Goal: Information Seeking & Learning: Learn about a topic

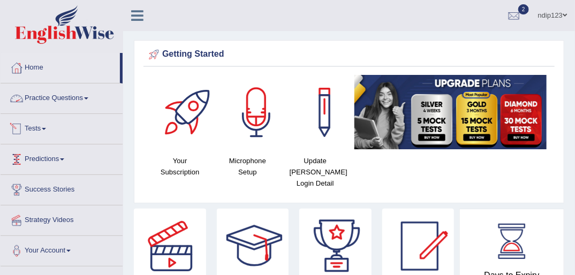
click at [58, 96] on link "Practice Questions" at bounding box center [62, 96] width 122 height 27
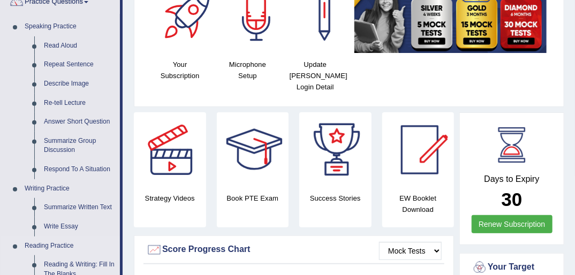
scroll to position [86, 0]
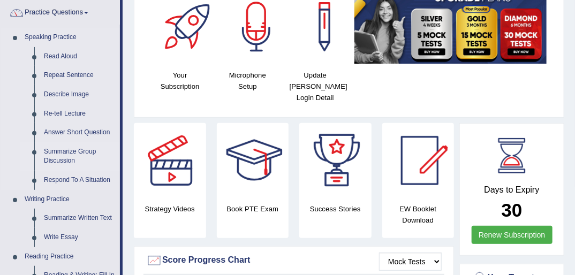
click at [64, 154] on link "Summarize Group Discussion" at bounding box center [79, 156] width 81 height 28
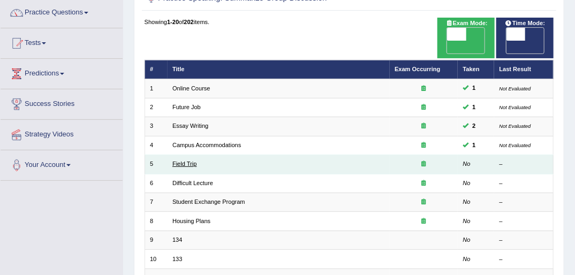
click at [185, 161] on link "Field Trip" at bounding box center [184, 164] width 24 height 6
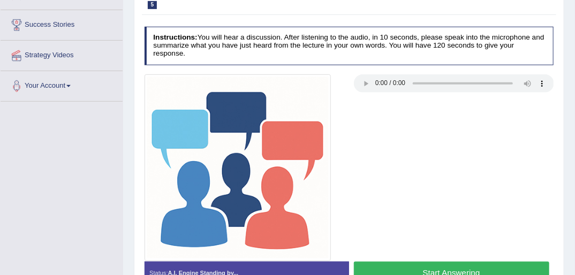
scroll to position [257, 0]
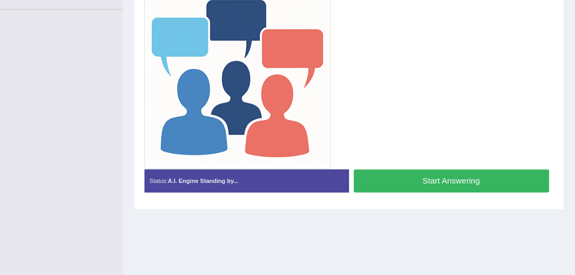
click at [426, 173] on button "Start Answering" at bounding box center [451, 181] width 195 height 23
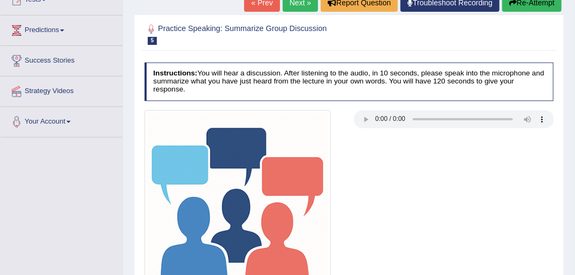
scroll to position [128, 0]
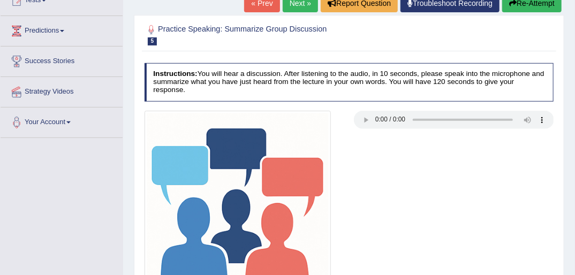
click at [264, 4] on link "« Prev" at bounding box center [261, 3] width 35 height 18
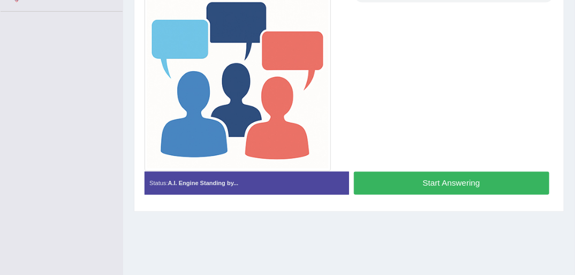
scroll to position [257, 0]
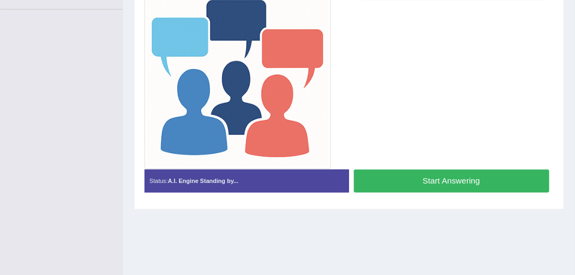
click at [416, 171] on button "Start Answering" at bounding box center [451, 181] width 195 height 23
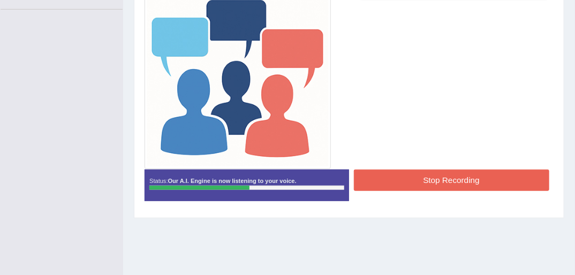
click at [447, 176] on button "Stop Recording" at bounding box center [451, 180] width 195 height 21
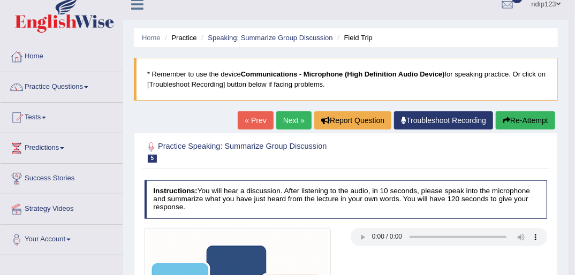
scroll to position [11, 0]
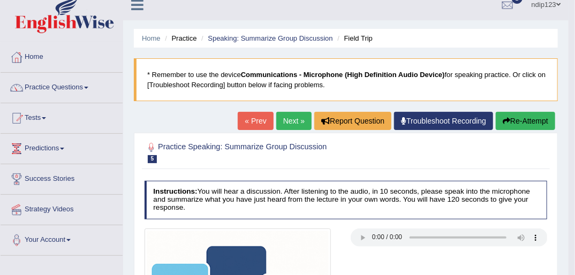
click at [295, 120] on link "Next »" at bounding box center [293, 121] width 35 height 18
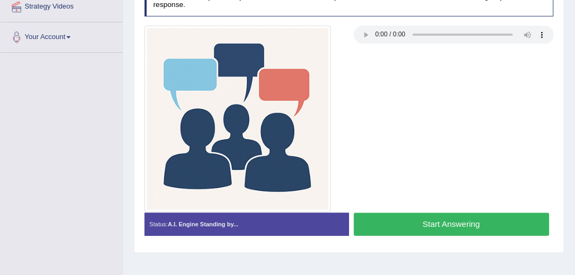
scroll to position [214, 0]
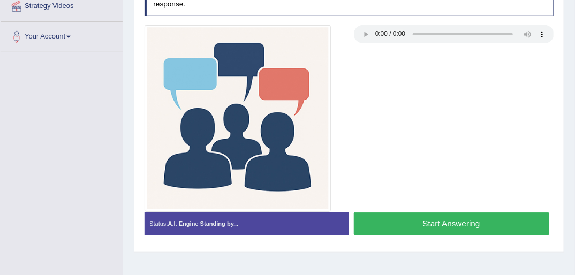
click at [442, 215] on button "Start Answering" at bounding box center [451, 223] width 195 height 23
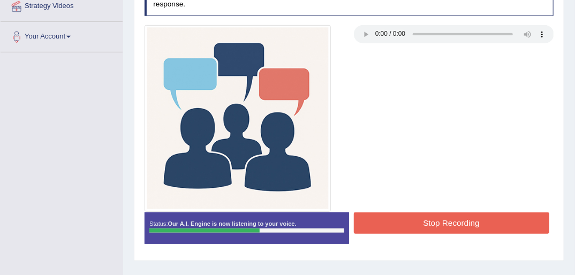
click at [462, 212] on button "Stop Recording" at bounding box center [451, 222] width 195 height 21
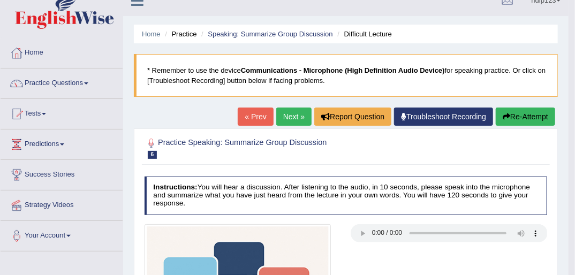
scroll to position [0, 0]
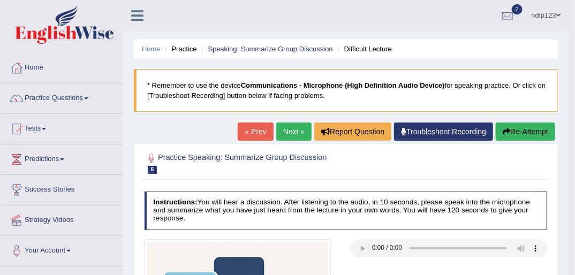
click at [292, 133] on link "Next »" at bounding box center [293, 132] width 35 height 18
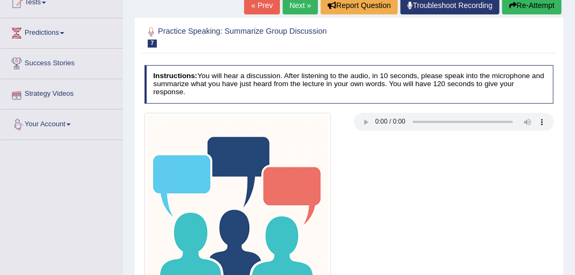
scroll to position [171, 0]
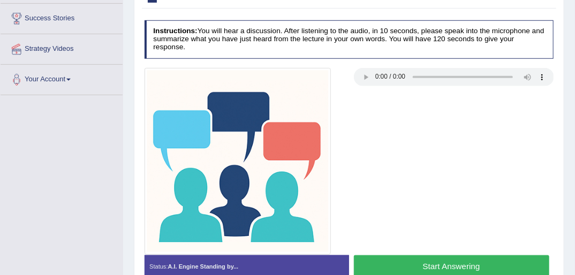
click at [441, 255] on button "Start Answering" at bounding box center [451, 266] width 195 height 23
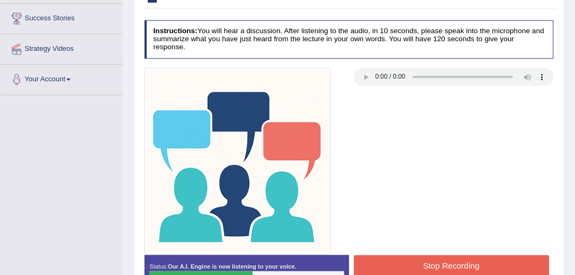
click at [441, 255] on button "Stop Recording" at bounding box center [451, 265] width 195 height 21
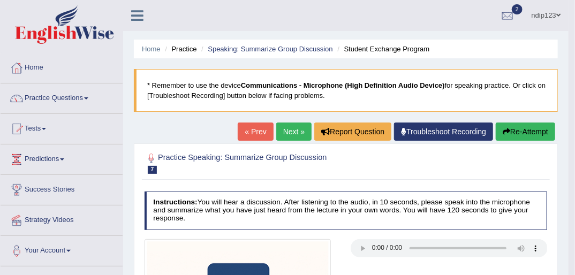
scroll to position [0, 0]
click at [287, 130] on link "Next »" at bounding box center [293, 132] width 35 height 18
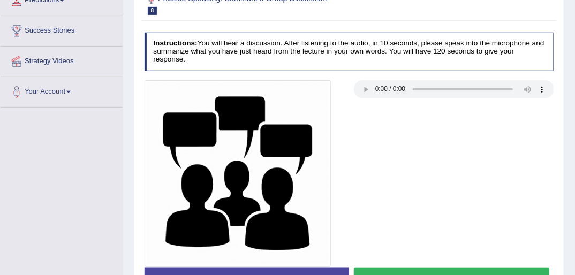
scroll to position [257, 0]
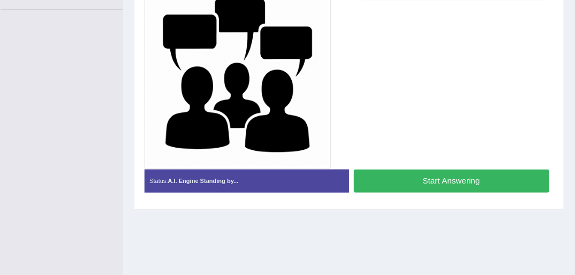
click at [466, 171] on button "Start Answering" at bounding box center [451, 181] width 195 height 23
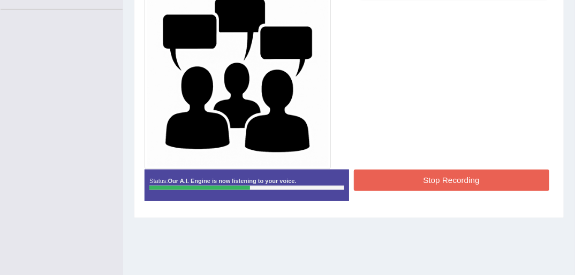
click at [446, 170] on button "Stop Recording" at bounding box center [451, 180] width 195 height 21
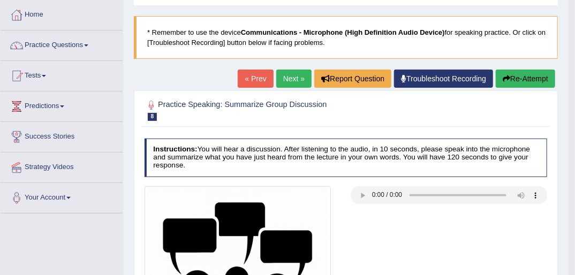
scroll to position [0, 0]
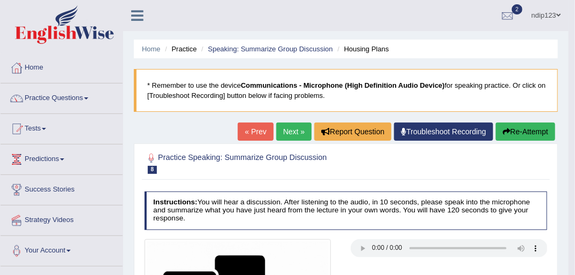
click at [57, 98] on link "Practice Questions" at bounding box center [62, 96] width 122 height 27
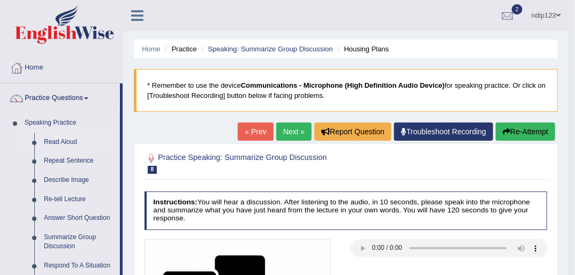
click at [65, 141] on link "Read Aloud" at bounding box center [79, 142] width 81 height 19
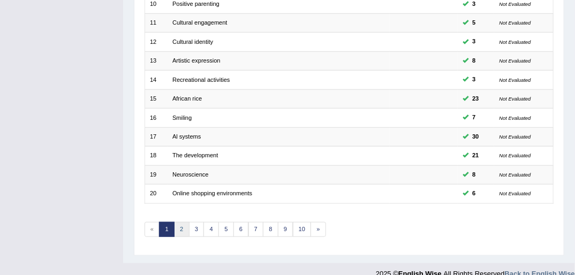
click at [185, 222] on link "2" at bounding box center [182, 229] width 16 height 15
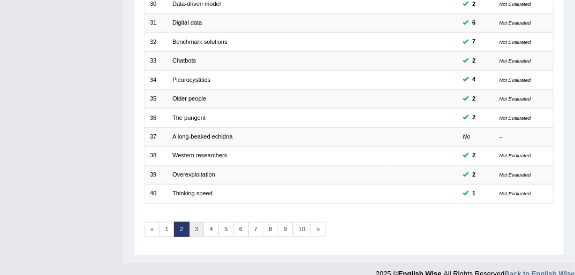
click at [197, 222] on link "3" at bounding box center [197, 229] width 16 height 15
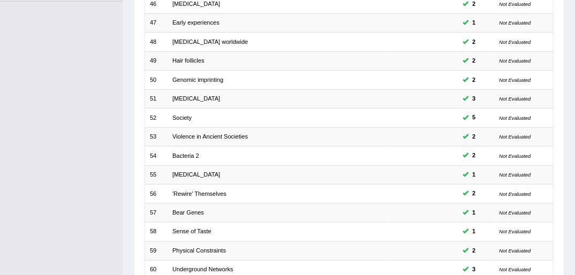
scroll to position [341, 0]
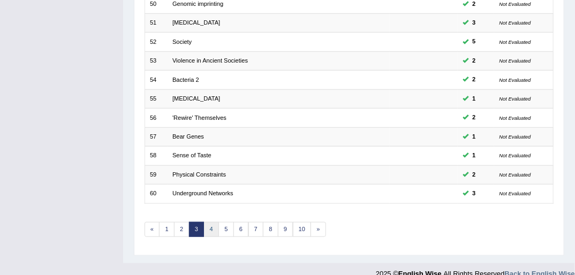
click at [212, 222] on link "4" at bounding box center [211, 229] width 16 height 15
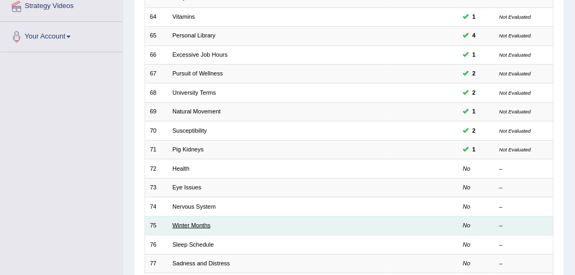
scroll to position [257, 0]
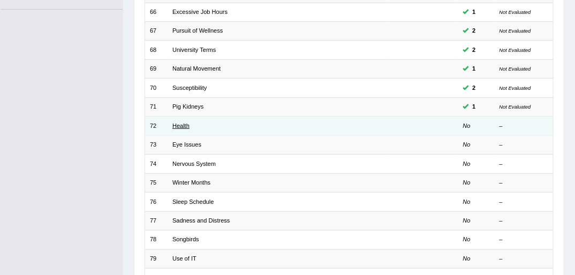
click at [183, 123] on link "Health" at bounding box center [180, 126] width 17 height 6
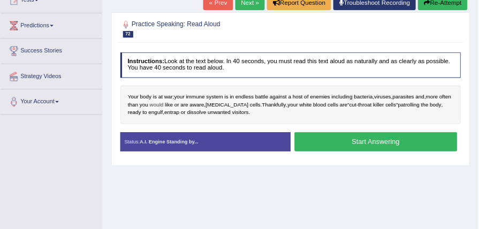
scroll to position [171, 0]
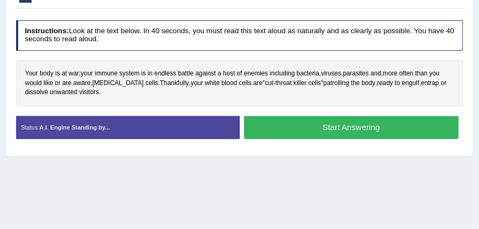
drag, startPoint x: 549, startPoint y: 0, endPoint x: 229, endPoint y: 172, distance: 363.0
click at [229, 172] on div "Home Practice Speaking: Read Aloud Health * Remember to use the device Communic…" at bounding box center [239, 96] width 479 height 535
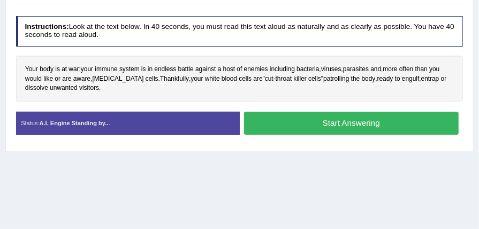
scroll to position [178, 0]
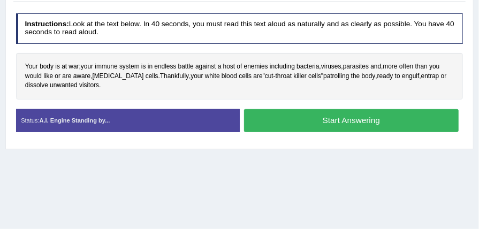
click at [348, 117] on button "Start Answering" at bounding box center [351, 120] width 215 height 23
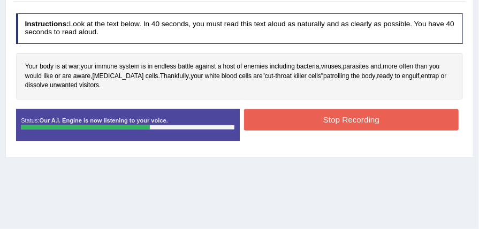
click at [341, 116] on button "Stop Recording" at bounding box center [351, 119] width 215 height 21
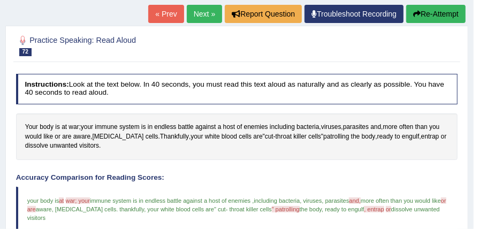
scroll to position [71, 0]
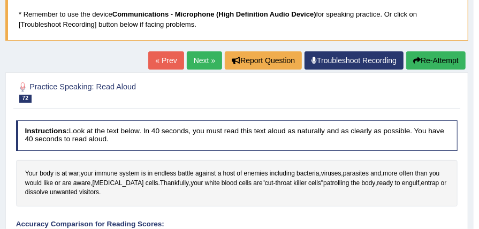
click at [427, 60] on button "Re-Attempt" at bounding box center [435, 60] width 59 height 18
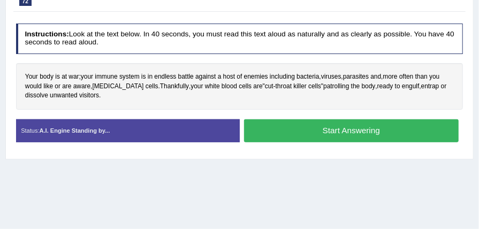
click at [343, 126] on button "Start Answering" at bounding box center [351, 130] width 215 height 23
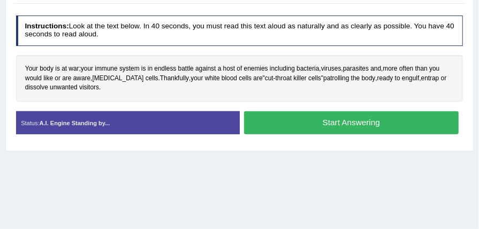
scroll to position [195, 0]
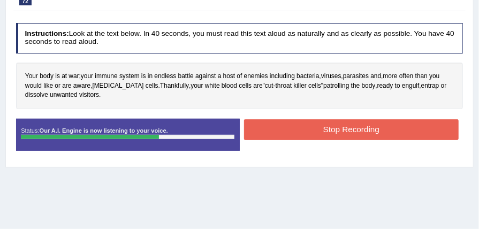
click at [339, 128] on button "Stop Recording" at bounding box center [351, 129] width 215 height 21
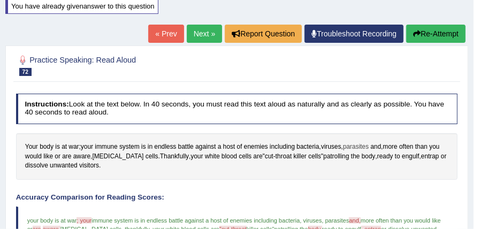
scroll to position [123, 0]
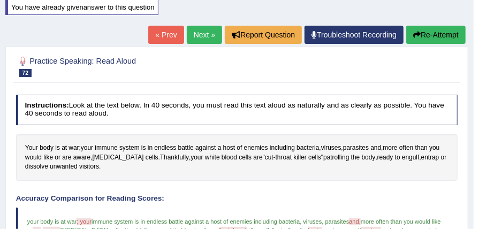
click at [422, 34] on button "Re-Attempt" at bounding box center [435, 35] width 59 height 18
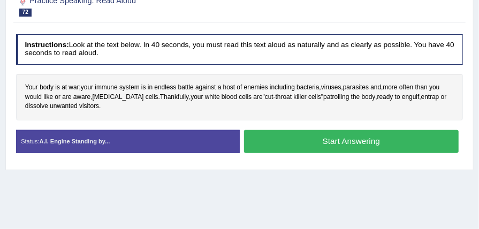
click at [333, 139] on button "Start Answering" at bounding box center [351, 141] width 215 height 23
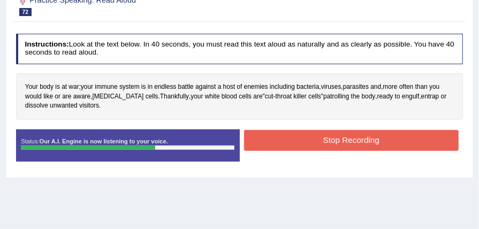
click at [331, 135] on button "Stop Recording" at bounding box center [351, 140] width 215 height 21
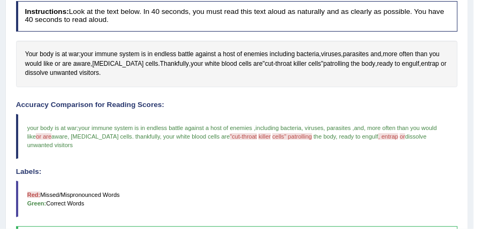
scroll to position [77, 0]
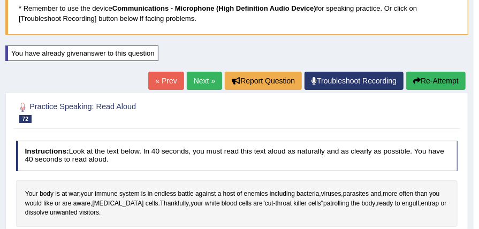
click at [419, 81] on icon "button" at bounding box center [416, 80] width 7 height 7
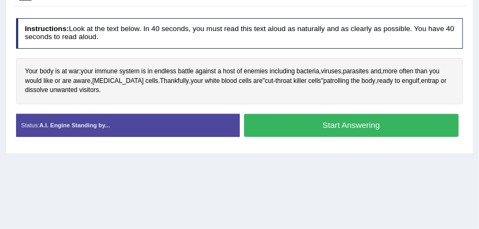
click at [349, 120] on button "Start Answering" at bounding box center [351, 125] width 215 height 23
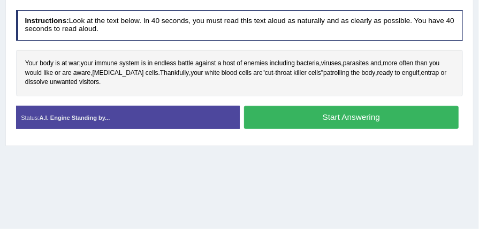
scroll to position [200, 0]
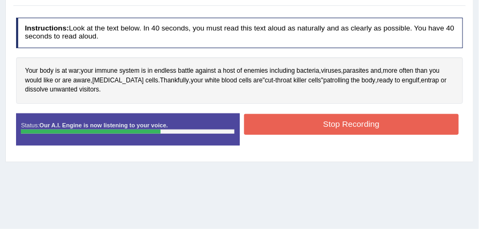
click at [345, 119] on button "Stop Recording" at bounding box center [351, 124] width 215 height 21
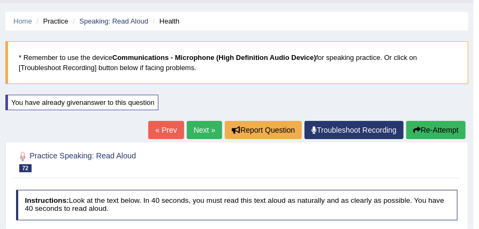
scroll to position [22, 0]
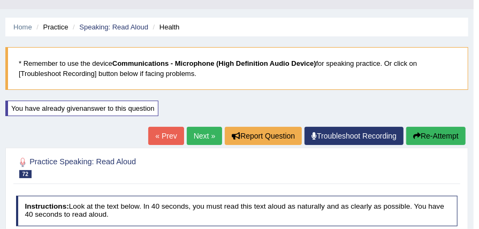
click at [420, 134] on button "Re-Attempt" at bounding box center [435, 136] width 59 height 18
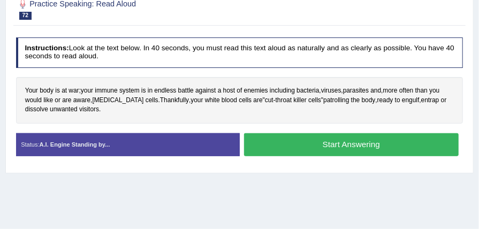
scroll to position [200, 0]
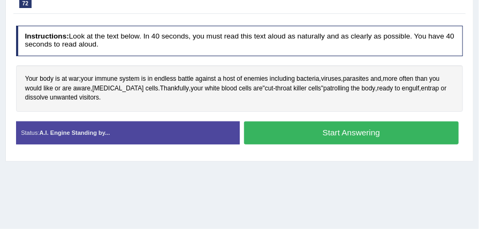
click at [357, 128] on button "Start Answering" at bounding box center [351, 132] width 215 height 23
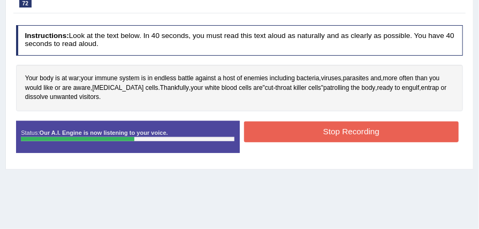
click at [344, 127] on button "Stop Recording" at bounding box center [351, 131] width 215 height 21
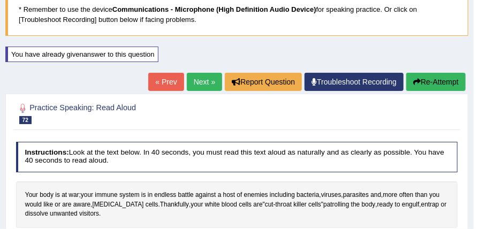
scroll to position [14, 0]
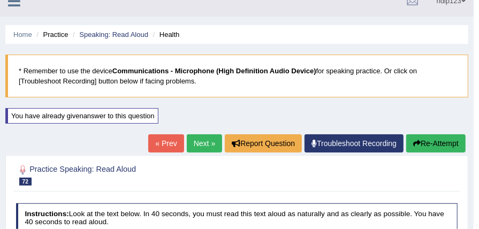
click at [429, 142] on button "Re-Attempt" at bounding box center [435, 143] width 59 height 18
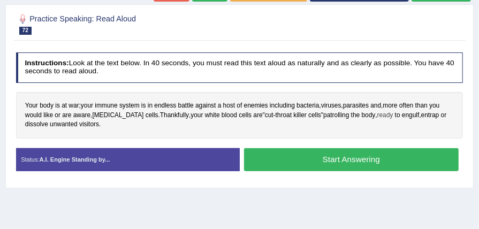
scroll to position [229, 0]
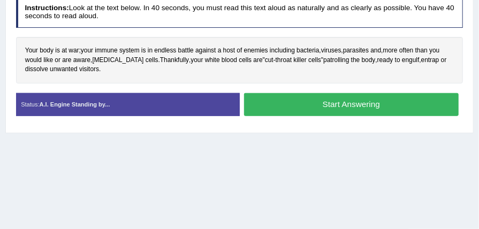
click at [346, 102] on button "Start Answering" at bounding box center [351, 104] width 215 height 23
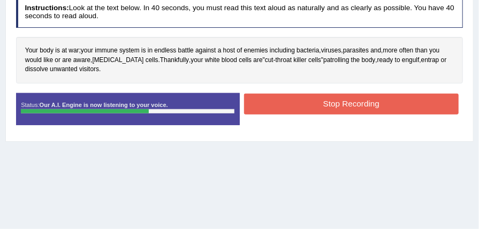
click at [345, 100] on button "Stop Recording" at bounding box center [351, 104] width 215 height 21
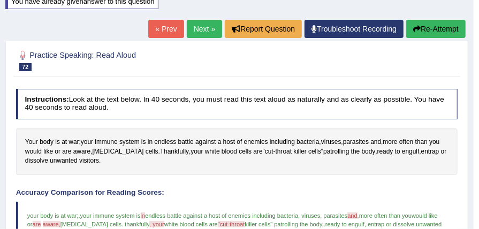
scroll to position [113, 0]
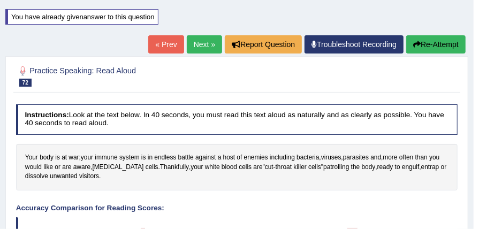
click at [423, 42] on button "Re-Attempt" at bounding box center [435, 44] width 59 height 18
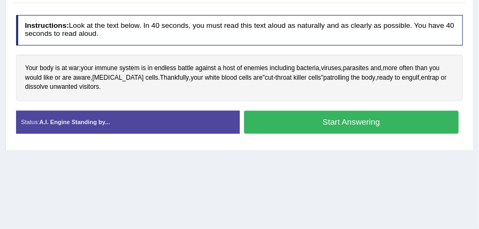
scroll to position [221, 0]
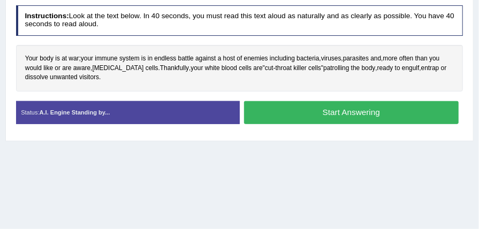
click at [347, 109] on button "Start Answering" at bounding box center [351, 112] width 215 height 23
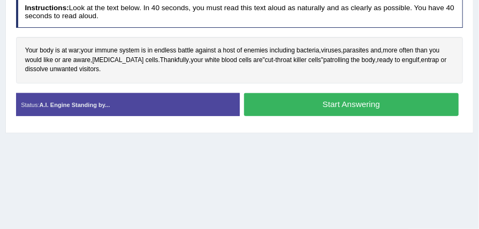
scroll to position [213, 0]
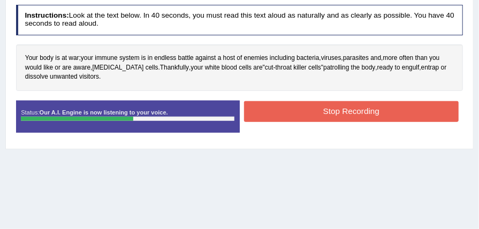
click at [343, 110] on button "Stop Recording" at bounding box center [351, 111] width 215 height 21
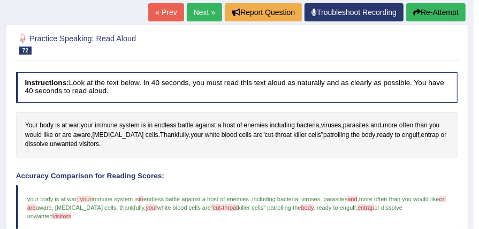
scroll to position [142, 0]
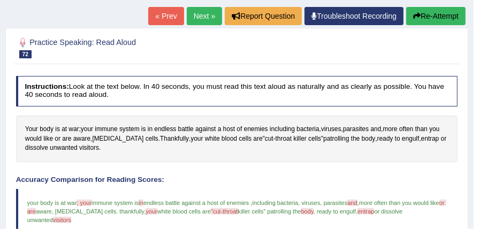
click at [427, 16] on button "Re-Attempt" at bounding box center [435, 16] width 59 height 18
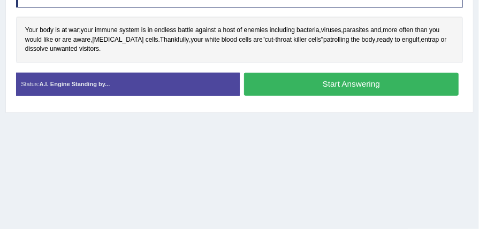
scroll to position [249, 0]
click at [361, 81] on button "Start Answering" at bounding box center [351, 84] width 215 height 23
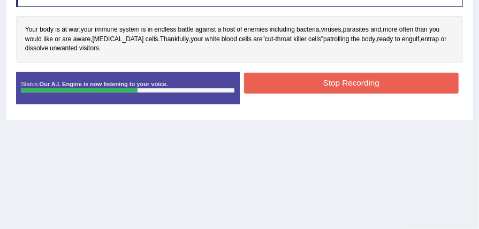
click at [332, 82] on button "Stop Recording" at bounding box center [351, 83] width 215 height 21
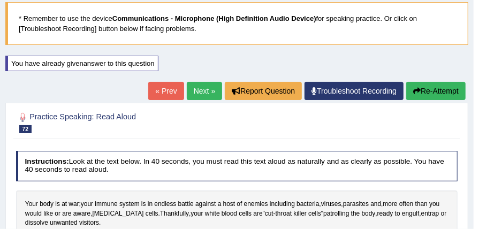
scroll to position [63, 0]
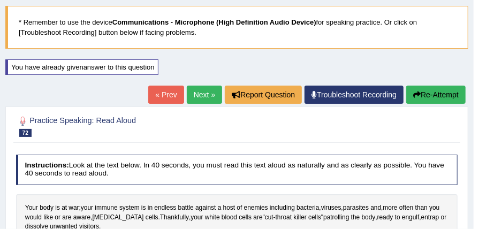
click at [196, 94] on link "Next »" at bounding box center [204, 95] width 35 height 18
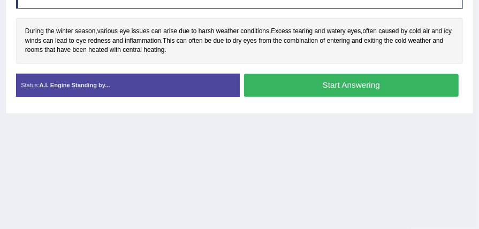
scroll to position [214, 0]
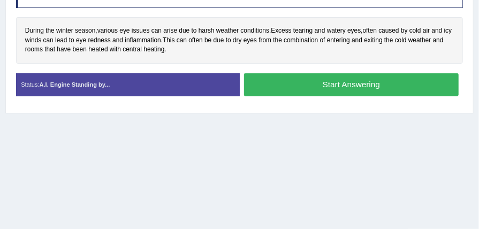
click at [368, 81] on button "Start Answering" at bounding box center [351, 84] width 215 height 23
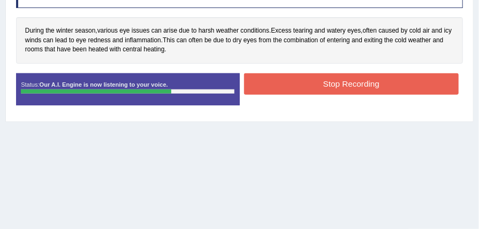
click at [386, 79] on button "Stop Recording" at bounding box center [351, 83] width 215 height 21
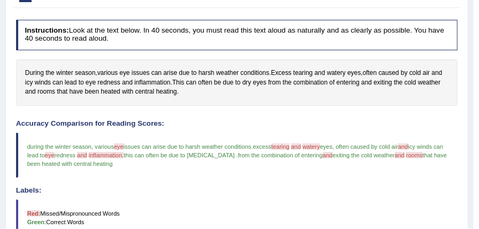
scroll to position [107, 0]
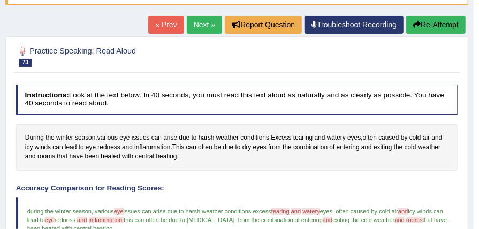
click at [431, 24] on button "Re-Attempt" at bounding box center [435, 25] width 59 height 18
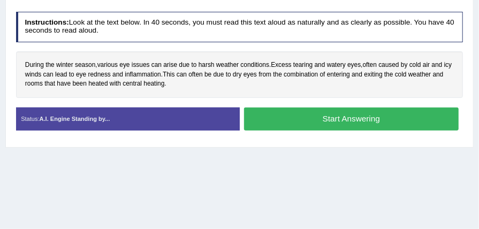
drag, startPoint x: 376, startPoint y: 116, endPoint x: 384, endPoint y: 116, distance: 8.0
click at [378, 116] on button "Start Answering" at bounding box center [351, 119] width 215 height 23
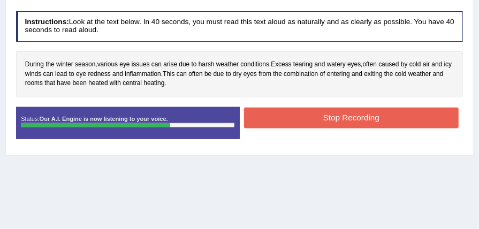
click at [369, 112] on button "Stop Recording" at bounding box center [351, 118] width 215 height 21
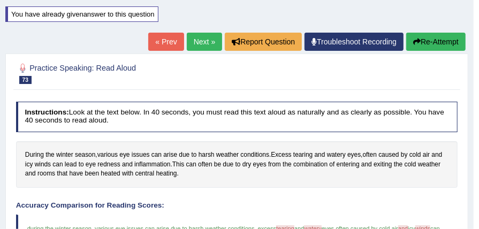
scroll to position [100, 0]
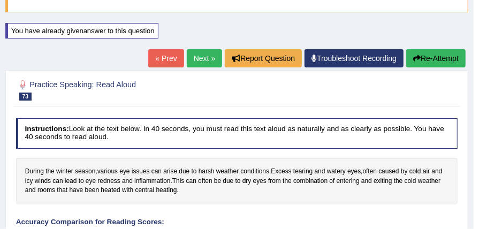
click at [202, 57] on link "Next »" at bounding box center [204, 58] width 35 height 18
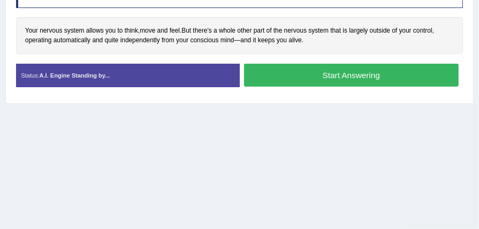
click at [335, 74] on button "Start Answering" at bounding box center [351, 75] width 215 height 23
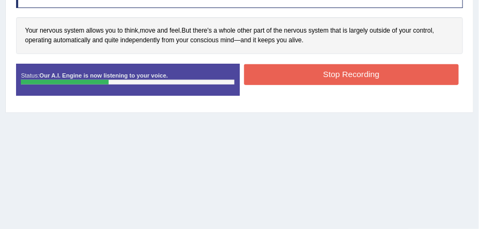
click at [339, 76] on button "Stop Recording" at bounding box center [351, 74] width 215 height 21
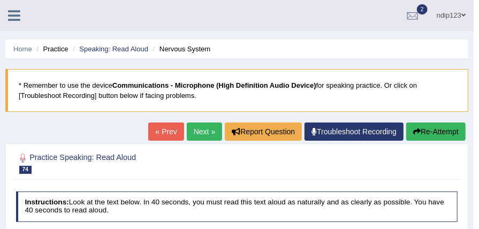
click at [203, 129] on link "Next »" at bounding box center [204, 132] width 35 height 18
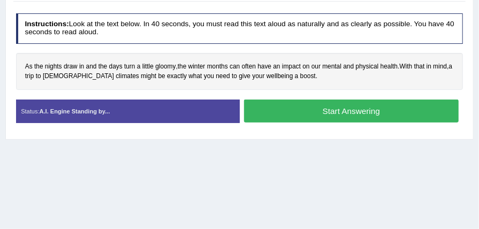
scroll to position [178, 0]
click at [334, 109] on button "Start Answering" at bounding box center [351, 111] width 215 height 23
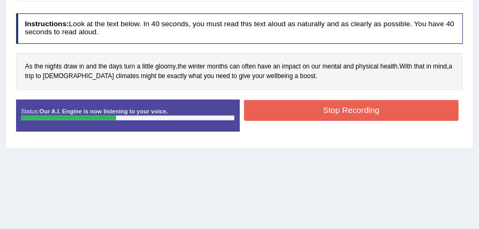
click at [343, 108] on button "Stop Recording" at bounding box center [351, 110] width 215 height 21
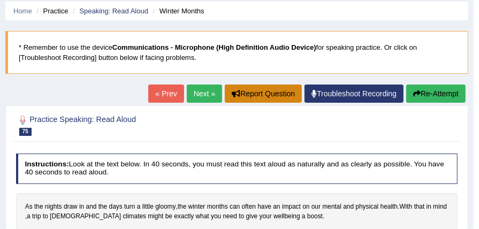
scroll to position [0, 0]
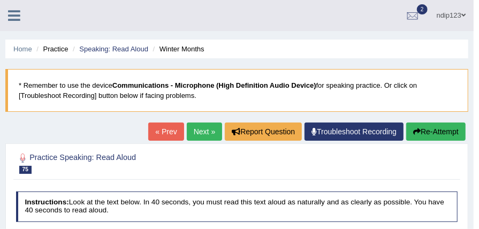
click at [423, 130] on button "Re-Attempt" at bounding box center [435, 132] width 59 height 18
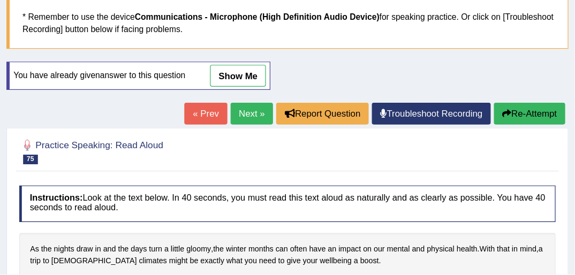
scroll to position [71, 0]
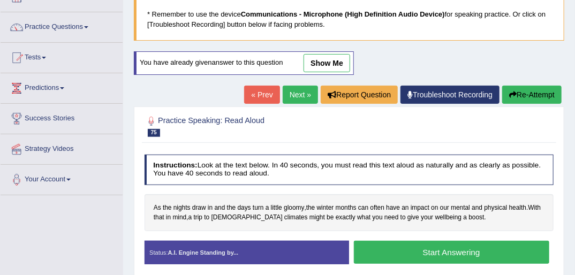
drag, startPoint x: 428, startPoint y: 0, endPoint x: 44, endPoint y: 27, distance: 385.2
click at [44, 27] on link "Practice Questions" at bounding box center [62, 25] width 122 height 27
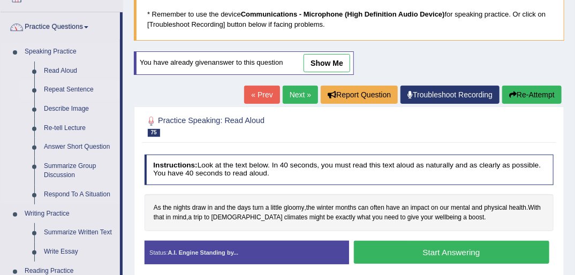
click at [66, 90] on link "Repeat Sentence" at bounding box center [79, 89] width 81 height 19
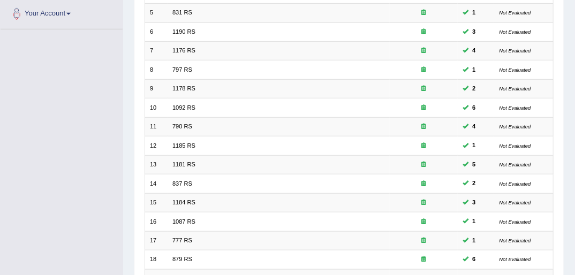
scroll to position [341, 0]
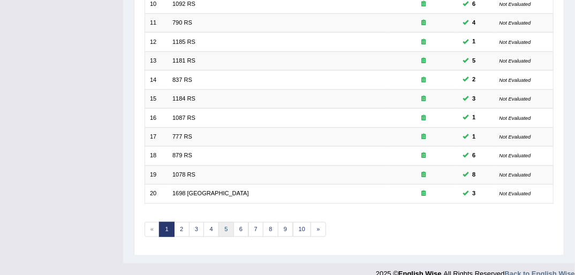
click at [227, 222] on link "5" at bounding box center [226, 229] width 16 height 15
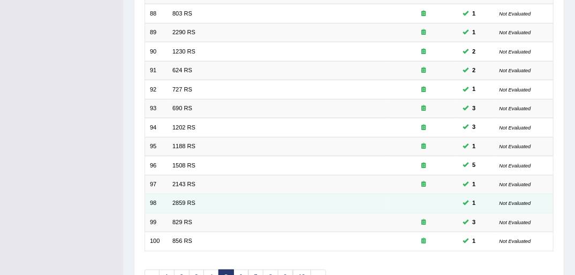
scroll to position [341, 0]
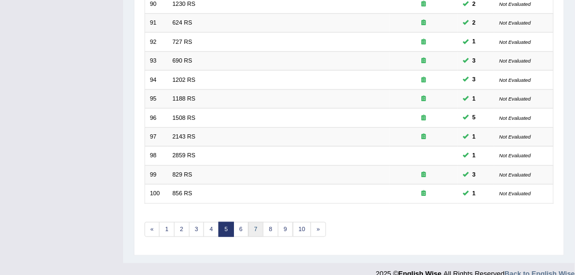
click at [255, 222] on link "7" at bounding box center [256, 229] width 16 height 15
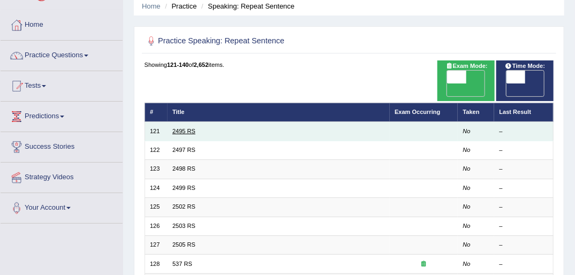
click at [181, 128] on link "2495 RS" at bounding box center [183, 131] width 23 height 6
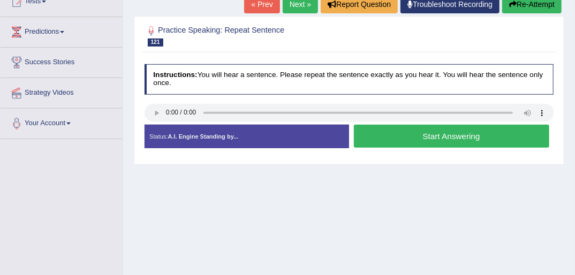
scroll to position [128, 0]
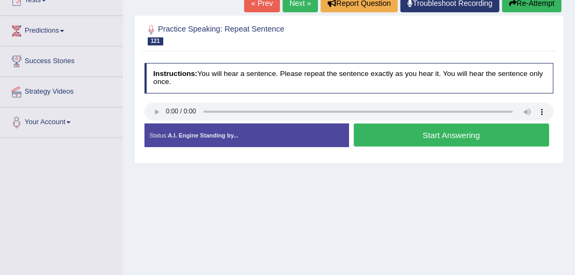
click at [402, 134] on button "Start Answering" at bounding box center [451, 135] width 195 height 23
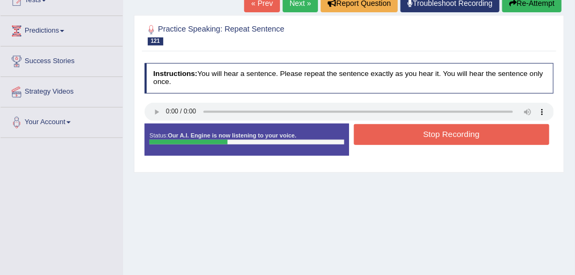
click at [401, 134] on button "Stop Recording" at bounding box center [451, 134] width 195 height 21
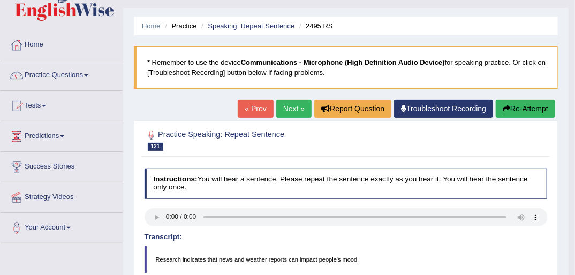
scroll to position [0, 0]
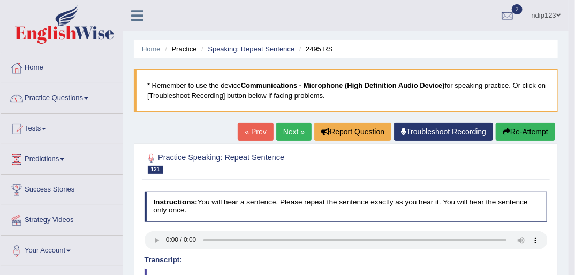
click at [518, 130] on button "Re-Attempt" at bounding box center [525, 132] width 59 height 18
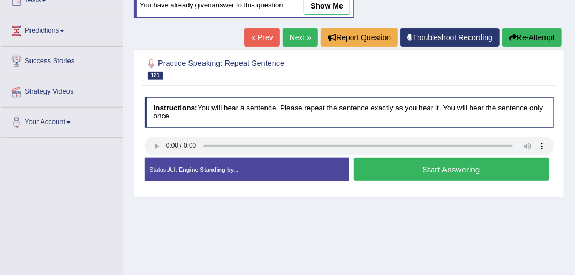
click at [432, 169] on button "Start Answering" at bounding box center [451, 169] width 195 height 23
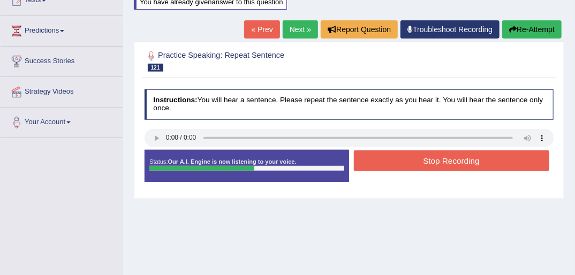
click at [451, 165] on button "Stop Recording" at bounding box center [451, 160] width 195 height 21
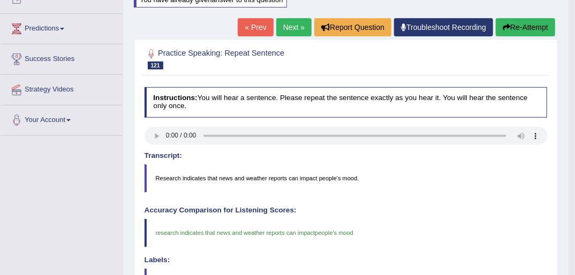
scroll to position [128, 0]
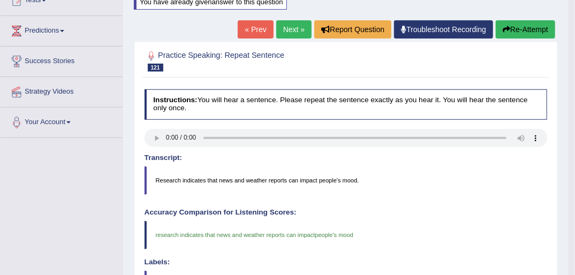
click at [292, 30] on link "Next »" at bounding box center [293, 29] width 35 height 18
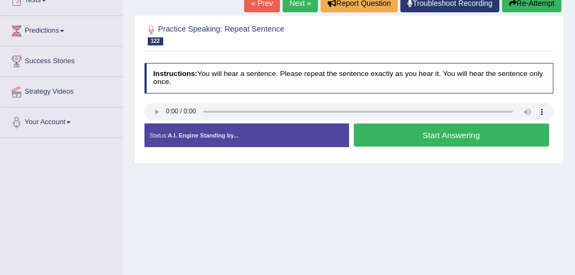
click at [437, 134] on button "Start Answering" at bounding box center [451, 135] width 195 height 23
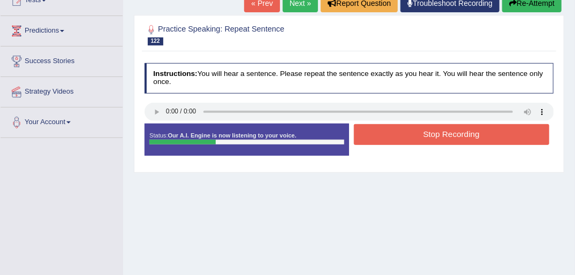
click at [445, 133] on button "Stop Recording" at bounding box center [451, 134] width 195 height 21
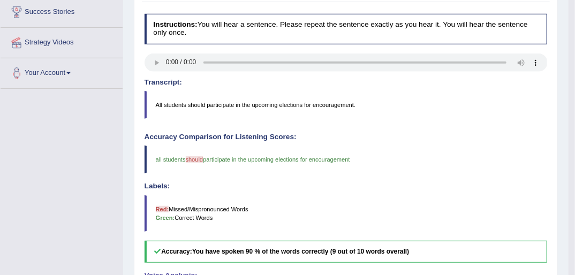
scroll to position [128, 0]
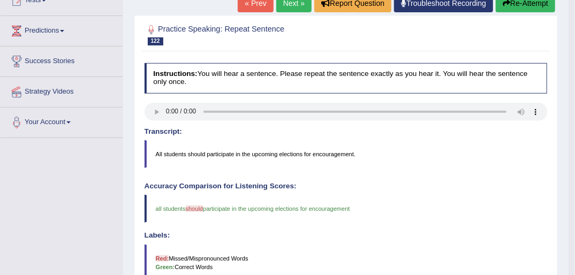
click at [290, 6] on link "Next »" at bounding box center [293, 3] width 35 height 18
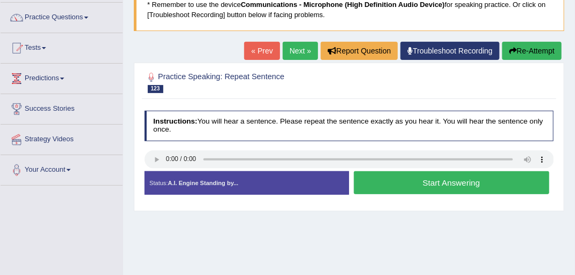
scroll to position [86, 0]
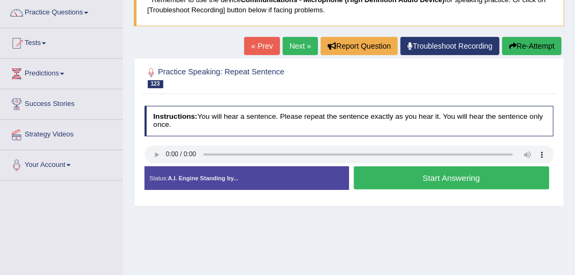
click at [406, 173] on button "Start Answering" at bounding box center [451, 177] width 195 height 23
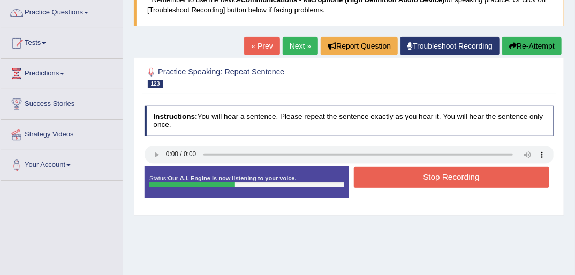
click at [417, 176] on button "Stop Recording" at bounding box center [451, 177] width 195 height 21
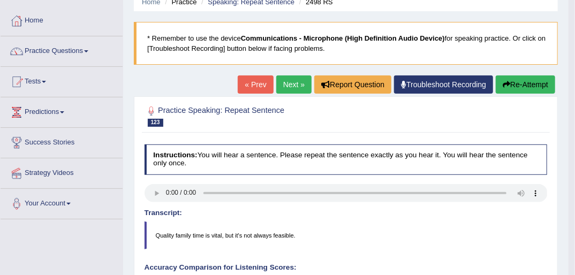
scroll to position [39, 0]
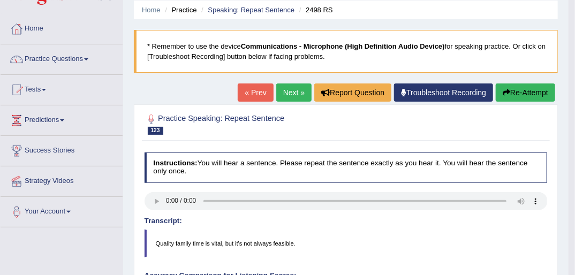
drag, startPoint x: 503, startPoint y: 92, endPoint x: 483, endPoint y: 101, distance: 21.6
click at [503, 92] on icon "button" at bounding box center [506, 92] width 7 height 7
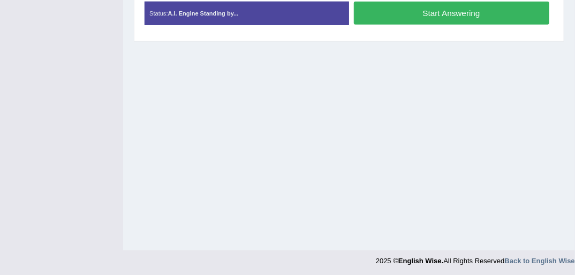
scroll to position [158, 0]
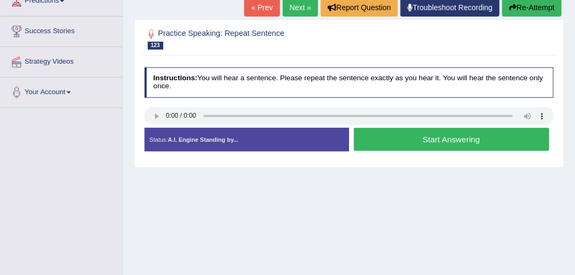
click at [408, 133] on button "Start Answering" at bounding box center [451, 139] width 195 height 23
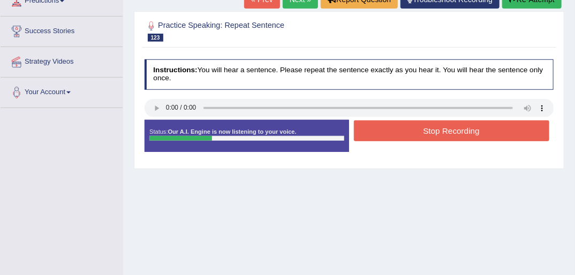
click at [424, 127] on button "Stop Recording" at bounding box center [451, 130] width 195 height 21
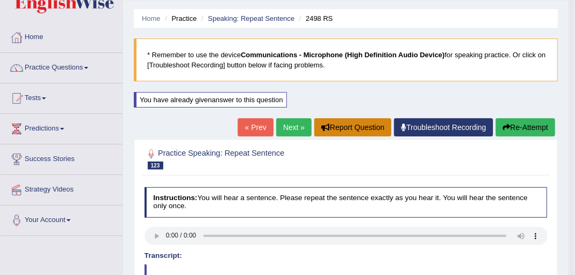
scroll to position [30, 0]
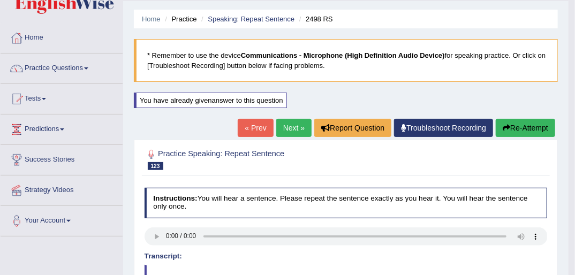
click at [292, 124] on link "Next »" at bounding box center [293, 128] width 35 height 18
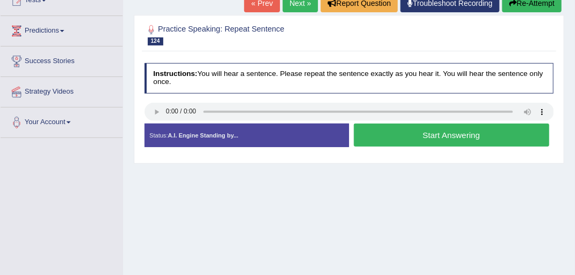
click at [449, 135] on button "Start Answering" at bounding box center [451, 135] width 195 height 23
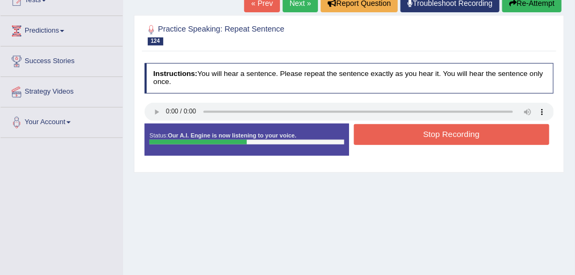
click at [448, 135] on button "Stop Recording" at bounding box center [451, 134] width 195 height 21
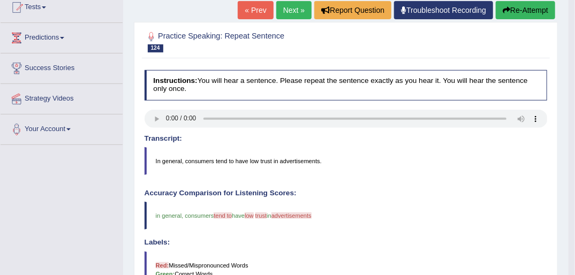
scroll to position [86, 0]
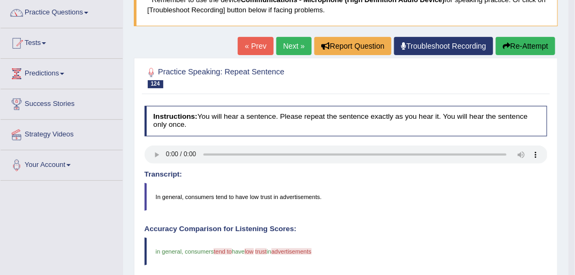
click at [507, 45] on icon "button" at bounding box center [506, 45] width 7 height 7
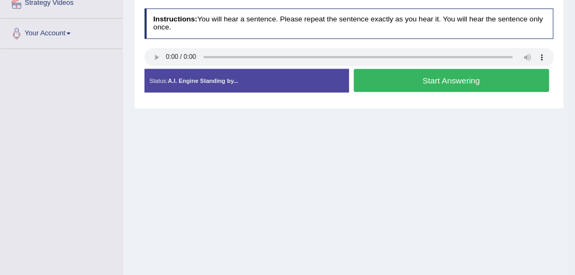
click at [409, 82] on button "Start Answering" at bounding box center [451, 80] width 195 height 23
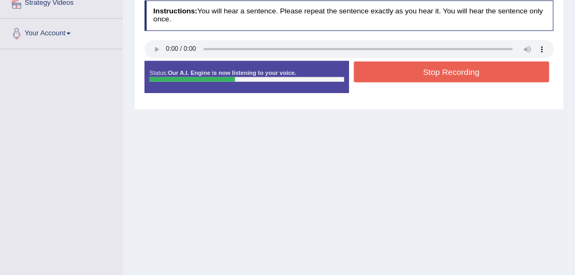
click at [424, 71] on button "Stop Recording" at bounding box center [451, 72] width 195 height 21
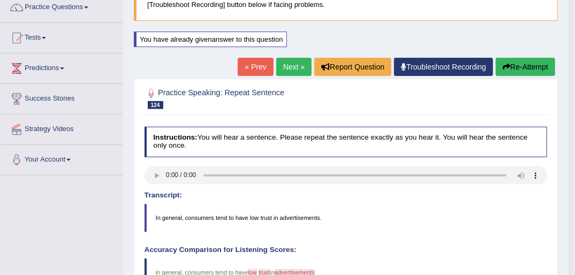
scroll to position [89, 0]
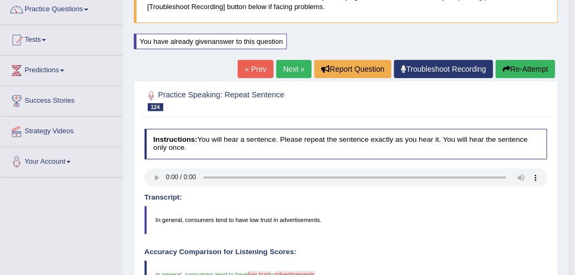
click at [513, 68] on button "Re-Attempt" at bounding box center [525, 69] width 59 height 18
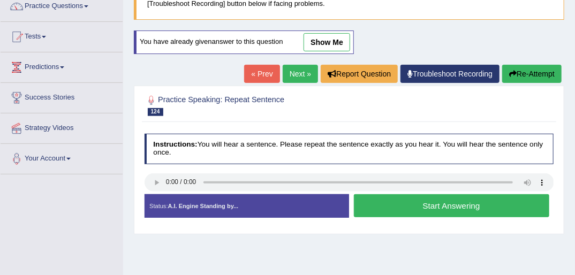
scroll to position [92, 0]
click at [441, 204] on button "Start Answering" at bounding box center [451, 205] width 195 height 23
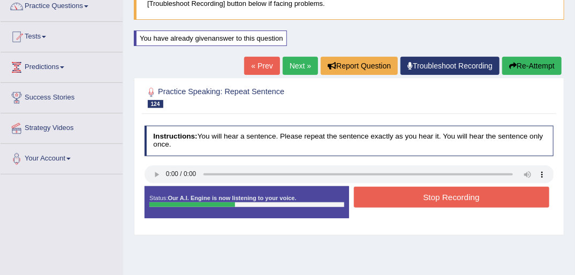
click at [445, 194] on button "Stop Recording" at bounding box center [451, 197] width 195 height 21
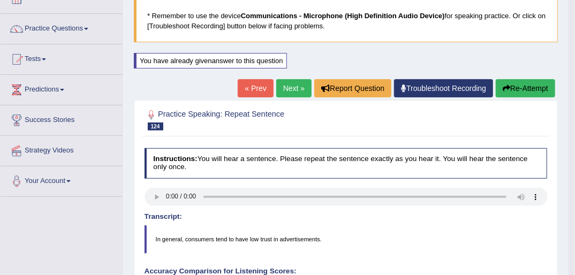
scroll to position [49, 0]
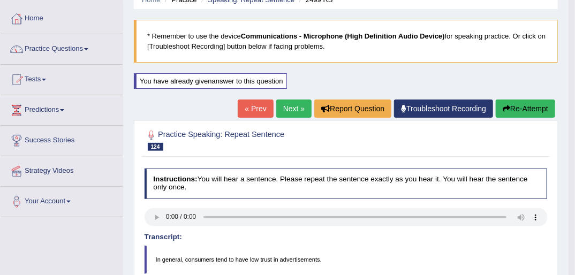
click at [292, 107] on link "Next »" at bounding box center [293, 109] width 35 height 18
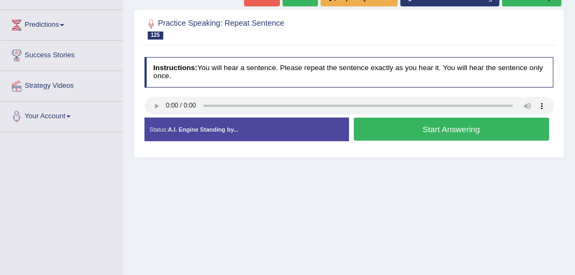
click at [419, 129] on button "Start Answering" at bounding box center [451, 129] width 195 height 23
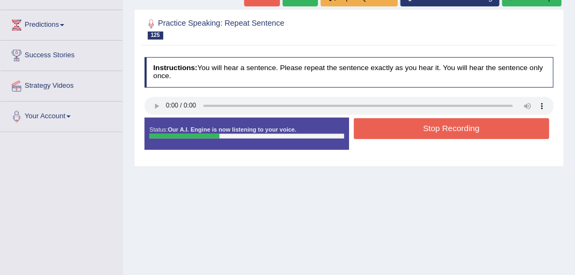
click at [422, 127] on button "Stop Recording" at bounding box center [451, 128] width 195 height 21
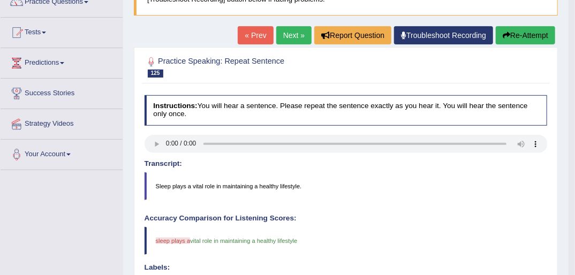
scroll to position [49, 0]
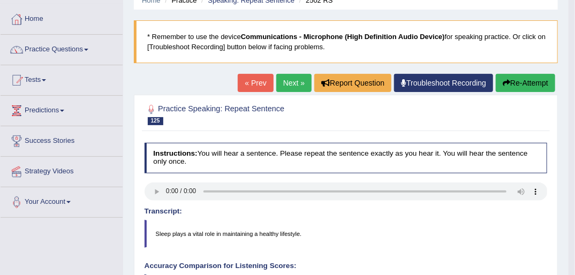
click at [516, 83] on button "Re-Attempt" at bounding box center [525, 83] width 59 height 18
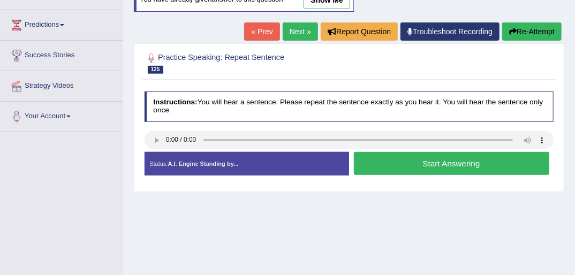
scroll to position [134, 0]
click at [410, 162] on button "Start Answering" at bounding box center [451, 163] width 195 height 23
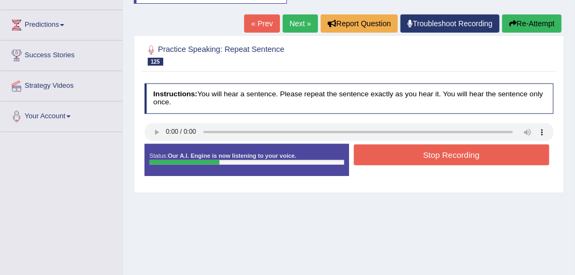
click at [420, 157] on button "Stop Recording" at bounding box center [451, 155] width 195 height 21
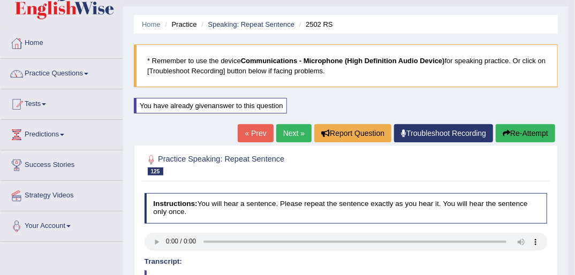
scroll to position [6, 0]
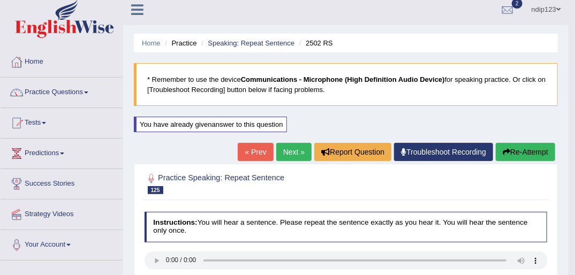
click at [288, 156] on link "Next »" at bounding box center [293, 152] width 35 height 18
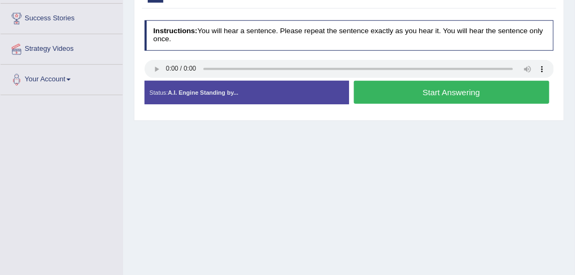
click at [413, 95] on button "Start Answering" at bounding box center [451, 92] width 195 height 23
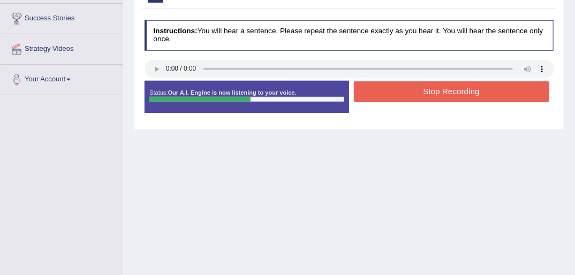
click at [430, 93] on button "Stop Recording" at bounding box center [451, 91] width 195 height 21
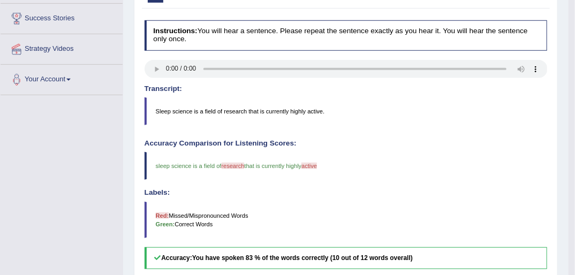
scroll to position [43, 0]
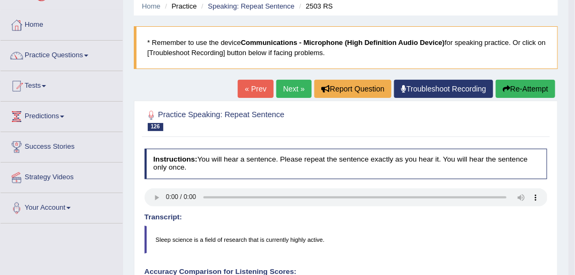
click at [518, 89] on button "Re-Attempt" at bounding box center [525, 89] width 59 height 18
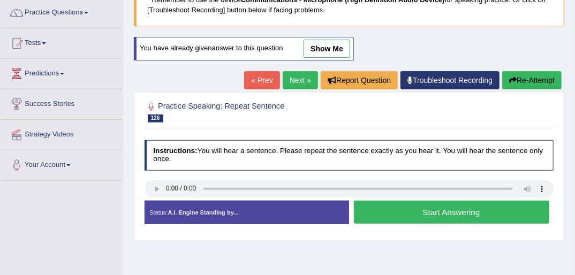
click at [382, 208] on button "Start Answering" at bounding box center [451, 212] width 195 height 23
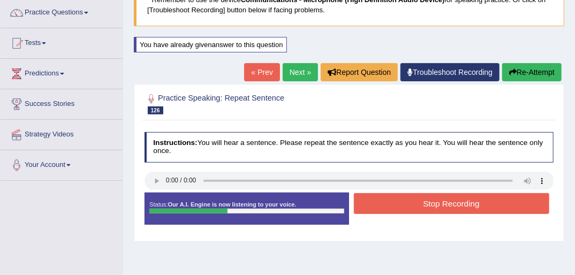
click at [388, 204] on button "Stop Recording" at bounding box center [451, 203] width 195 height 21
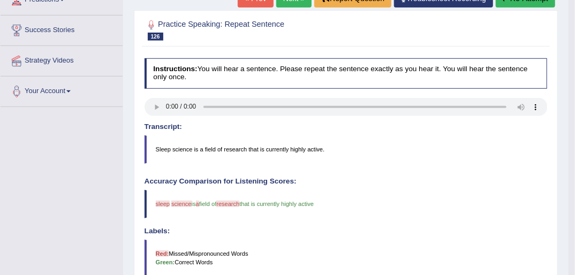
scroll to position [86, 0]
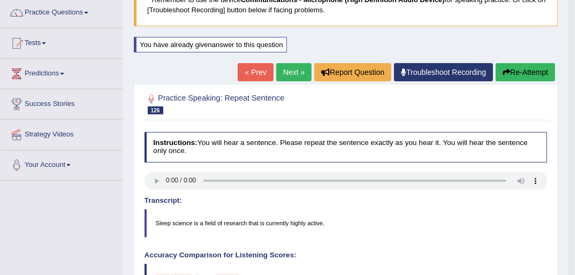
click at [512, 71] on button "Re-Attempt" at bounding box center [525, 72] width 59 height 18
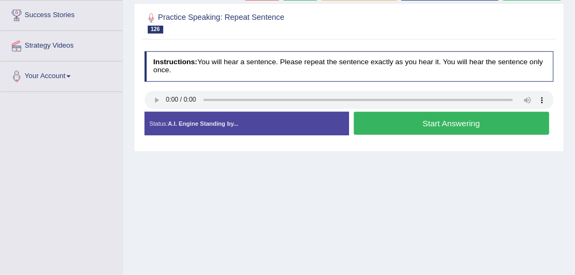
click at [437, 123] on button "Start Answering" at bounding box center [451, 123] width 195 height 23
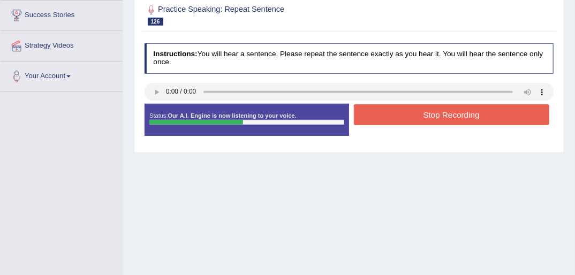
click at [428, 113] on button "Stop Recording" at bounding box center [451, 114] width 195 height 21
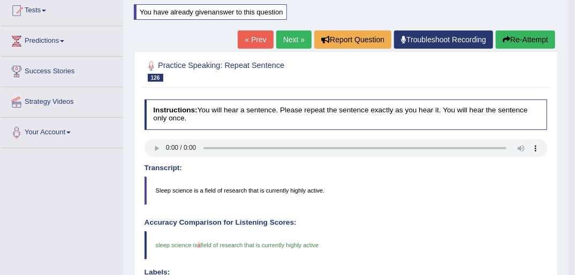
scroll to position [46, 0]
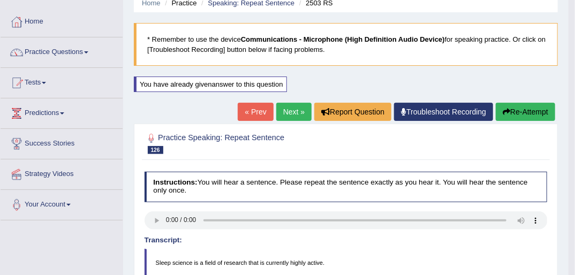
click at [281, 109] on link "Next »" at bounding box center [293, 112] width 35 height 18
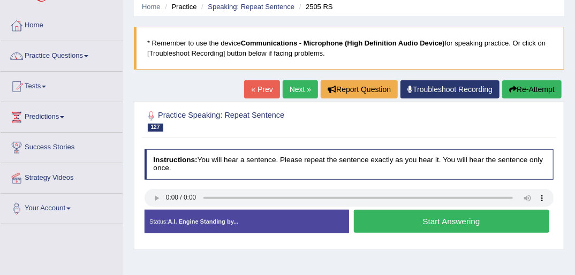
scroll to position [43, 0]
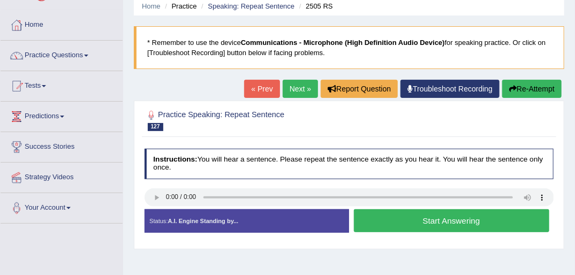
click at [407, 221] on button "Start Answering" at bounding box center [451, 220] width 195 height 23
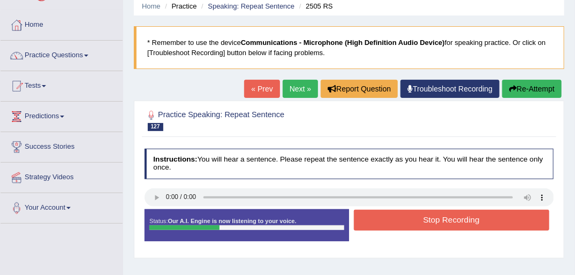
click at [409, 222] on button "Stop Recording" at bounding box center [451, 220] width 195 height 21
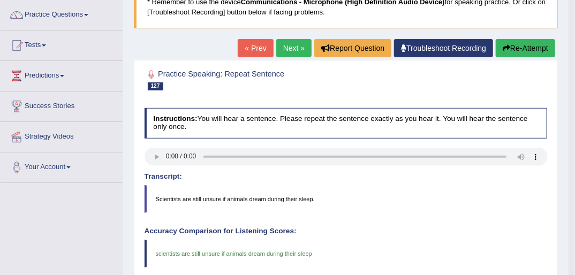
scroll to position [0, 0]
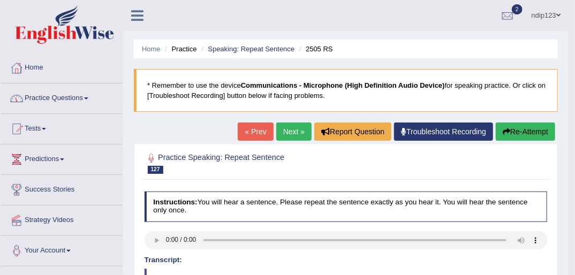
click at [62, 95] on link "Practice Questions" at bounding box center [62, 96] width 122 height 27
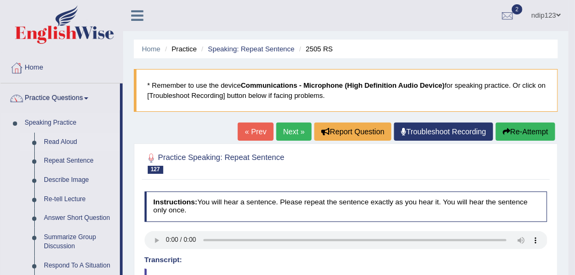
click at [60, 141] on link "Read Aloud" at bounding box center [79, 142] width 81 height 19
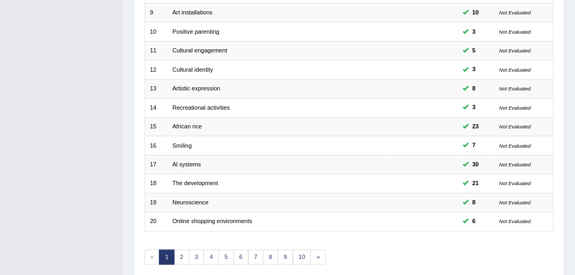
scroll to position [341, 0]
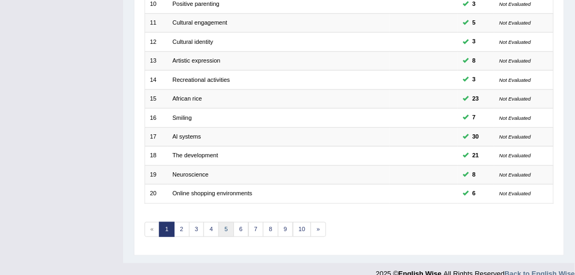
click at [227, 222] on link "5" at bounding box center [226, 229] width 16 height 15
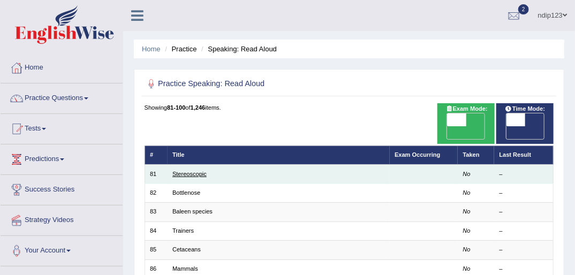
click at [194, 171] on link "Stereoscopic" at bounding box center [189, 174] width 34 height 6
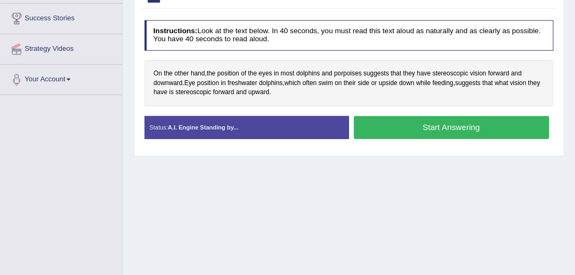
click at [411, 123] on button "Start Answering" at bounding box center [451, 127] width 195 height 23
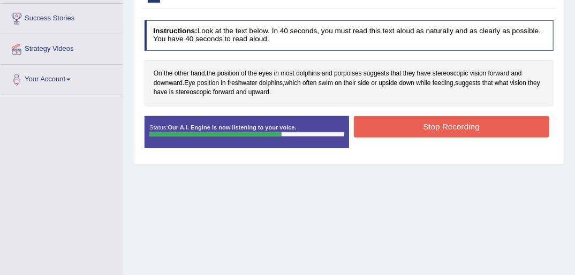
click at [452, 131] on button "Stop Recording" at bounding box center [451, 126] width 195 height 21
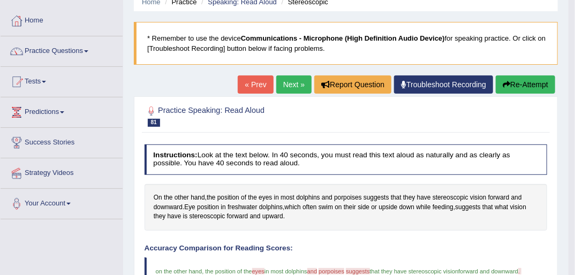
scroll to position [37, 0]
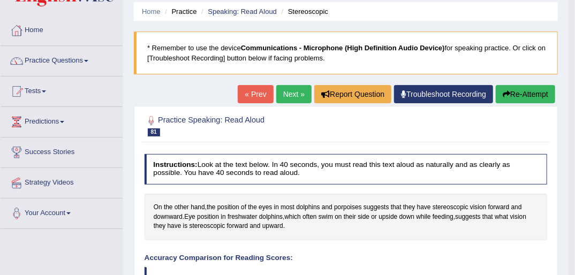
drag, startPoint x: 505, startPoint y: 94, endPoint x: 495, endPoint y: 100, distance: 12.0
click at [505, 94] on icon "button" at bounding box center [506, 93] width 7 height 7
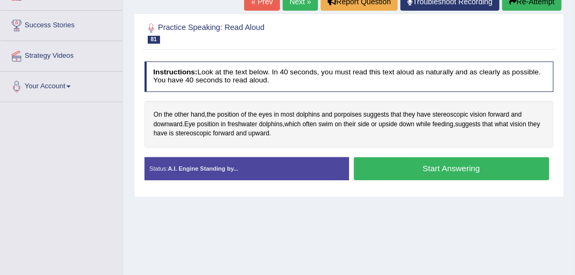
scroll to position [166, 0]
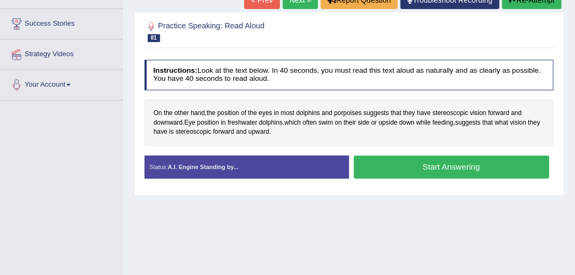
click at [406, 164] on button "Start Answering" at bounding box center [451, 167] width 195 height 23
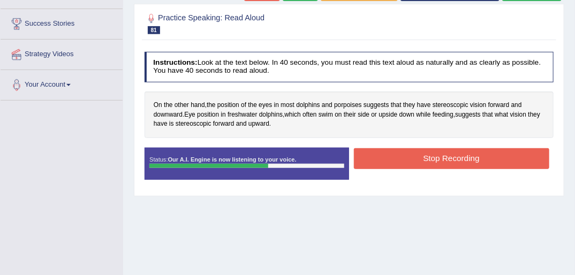
click at [427, 155] on button "Stop Recording" at bounding box center [451, 158] width 195 height 21
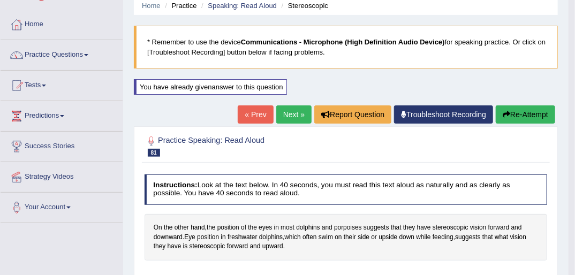
scroll to position [37, 0]
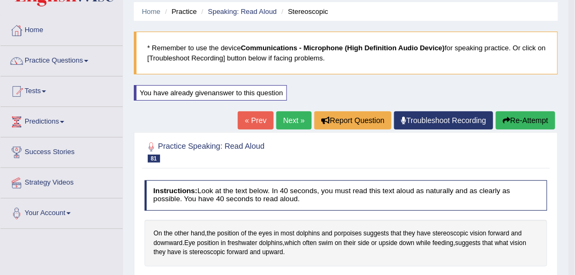
click at [294, 118] on link "Next »" at bounding box center [293, 120] width 35 height 18
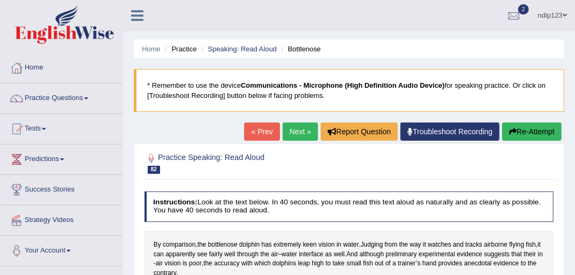
click at [261, 133] on link "« Prev" at bounding box center [261, 132] width 35 height 18
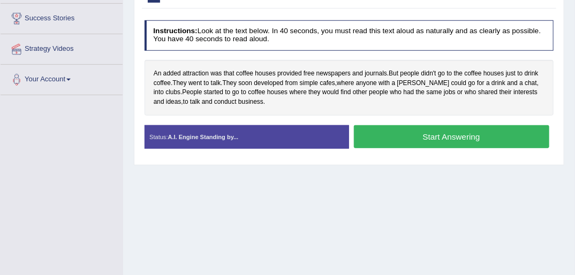
click at [416, 136] on button "Start Answering" at bounding box center [451, 136] width 195 height 23
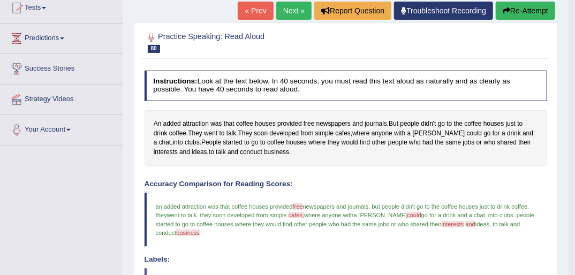
scroll to position [43, 0]
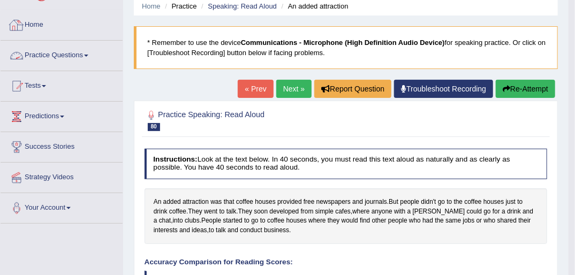
click at [35, 24] on link "Home" at bounding box center [62, 23] width 122 height 27
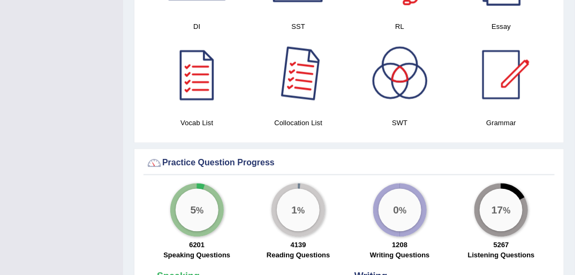
scroll to position [685, 0]
